Goal: Download file/media

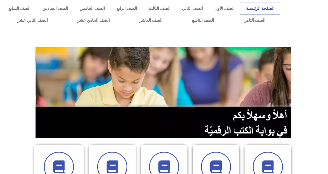
scroll to position [130, 0]
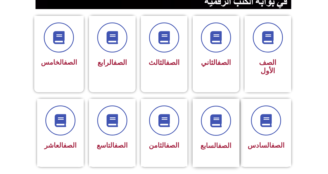
click at [220, 142] on link "الصف" at bounding box center [224, 146] width 13 height 8
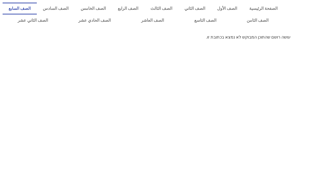
click at [37, 10] on link "الصف السابع" at bounding box center [20, 9] width 34 height 12
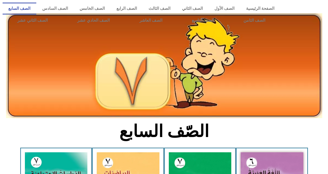
click at [36, 9] on link "الصف السابع" at bounding box center [20, 9] width 34 height 12
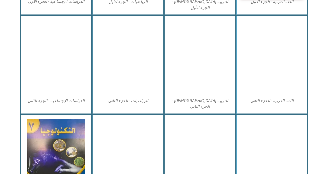
scroll to position [233, 0]
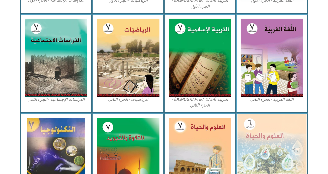
click at [272, 134] on img at bounding box center [271, 156] width 69 height 84
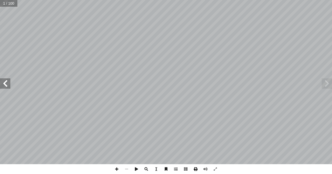
click at [195, 169] on span at bounding box center [195, 169] width 10 height 10
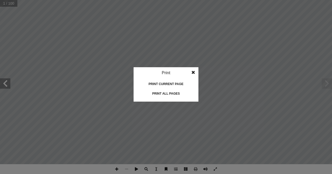
click at [162, 95] on div "Print all pages" at bounding box center [166, 94] width 52 height 8
